Goal: Information Seeking & Learning: Learn about a topic

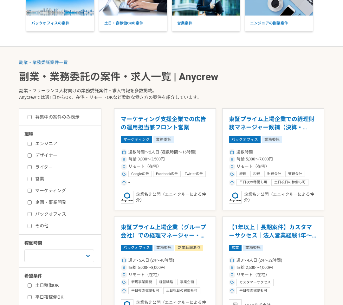
scroll to position [63, 0]
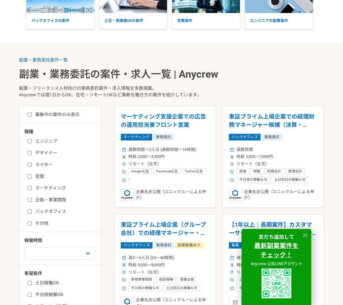
click at [30, 140] on input "エンジニア" at bounding box center [30, 141] width 4 height 4
checkbox input "true"
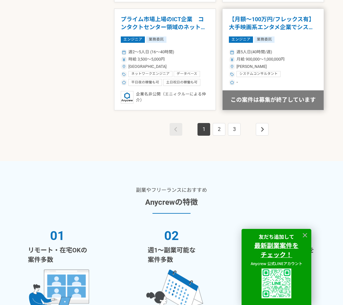
scroll to position [1141, 0]
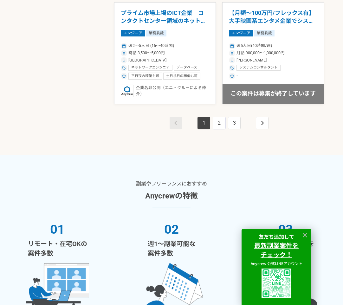
click at [221, 129] on link "2" at bounding box center [219, 123] width 13 height 13
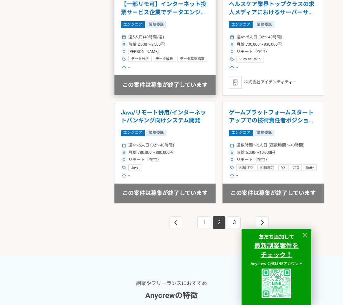
scroll to position [1046, 0]
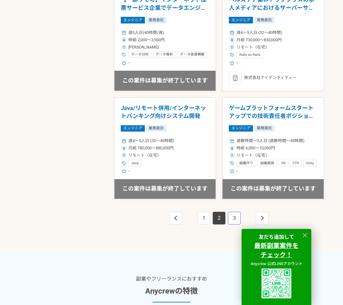
click at [237, 224] on link "3" at bounding box center [234, 218] width 13 height 13
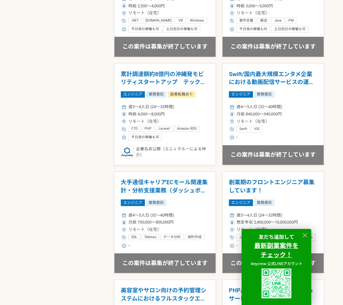
scroll to position [571, 0]
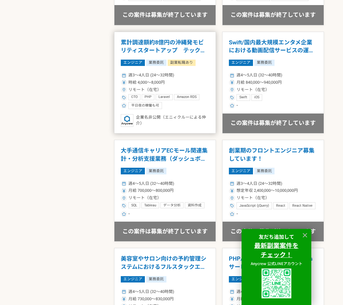
click at [155, 51] on h1 "累計調達額約8億円の沖縄発モビリティスタートアップ　テックリード" at bounding box center [165, 46] width 88 height 16
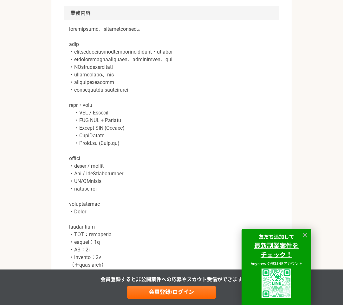
scroll to position [380, 0]
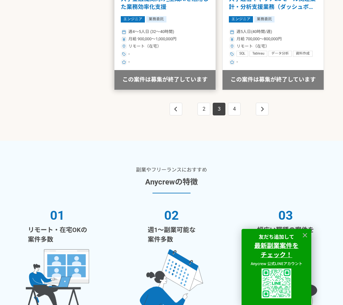
scroll to position [1205, 0]
